Goal: Find specific page/section: Find specific page/section

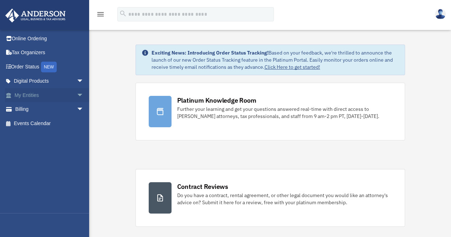
click at [77, 98] on span "arrow_drop_down" at bounding box center [84, 95] width 14 height 15
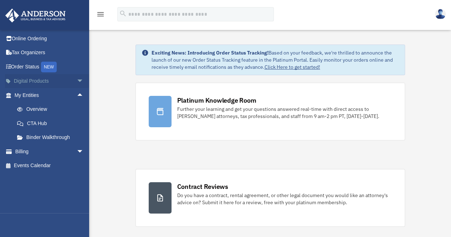
click at [77, 83] on span "arrow_drop_down" at bounding box center [84, 81] width 14 height 15
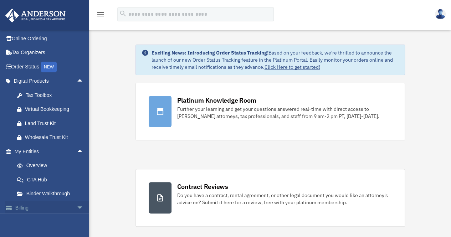
click at [77, 204] on span "arrow_drop_down" at bounding box center [84, 208] width 14 height 15
click at [35, 40] on link "Online Ordering" at bounding box center [49, 38] width 89 height 14
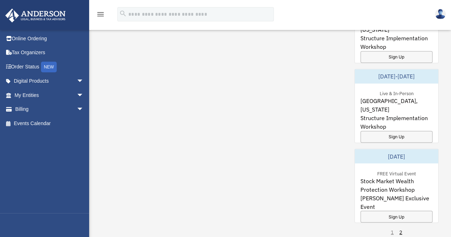
scroll to position [509, 0]
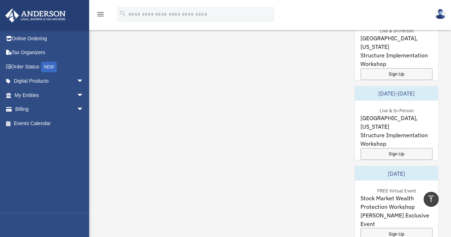
drag, startPoint x: 450, startPoint y: 151, endPoint x: 456, endPoint y: 90, distance: 61.5
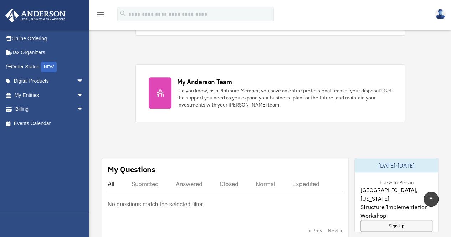
scroll to position [278, 0]
